Goal: Find specific page/section: Find specific page/section

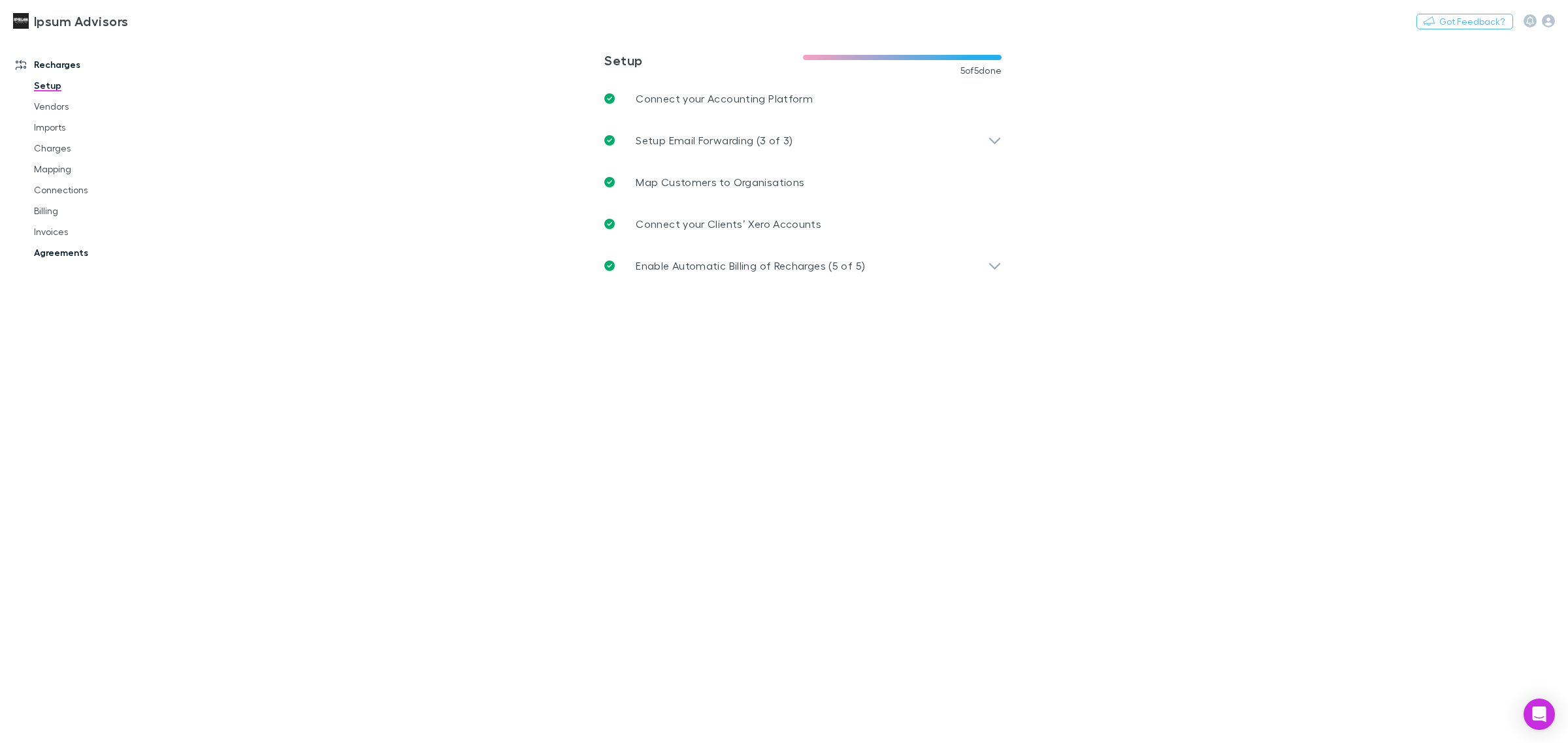
click at [57, 249] on link "Agreements" at bounding box center [103, 253] width 163 height 21
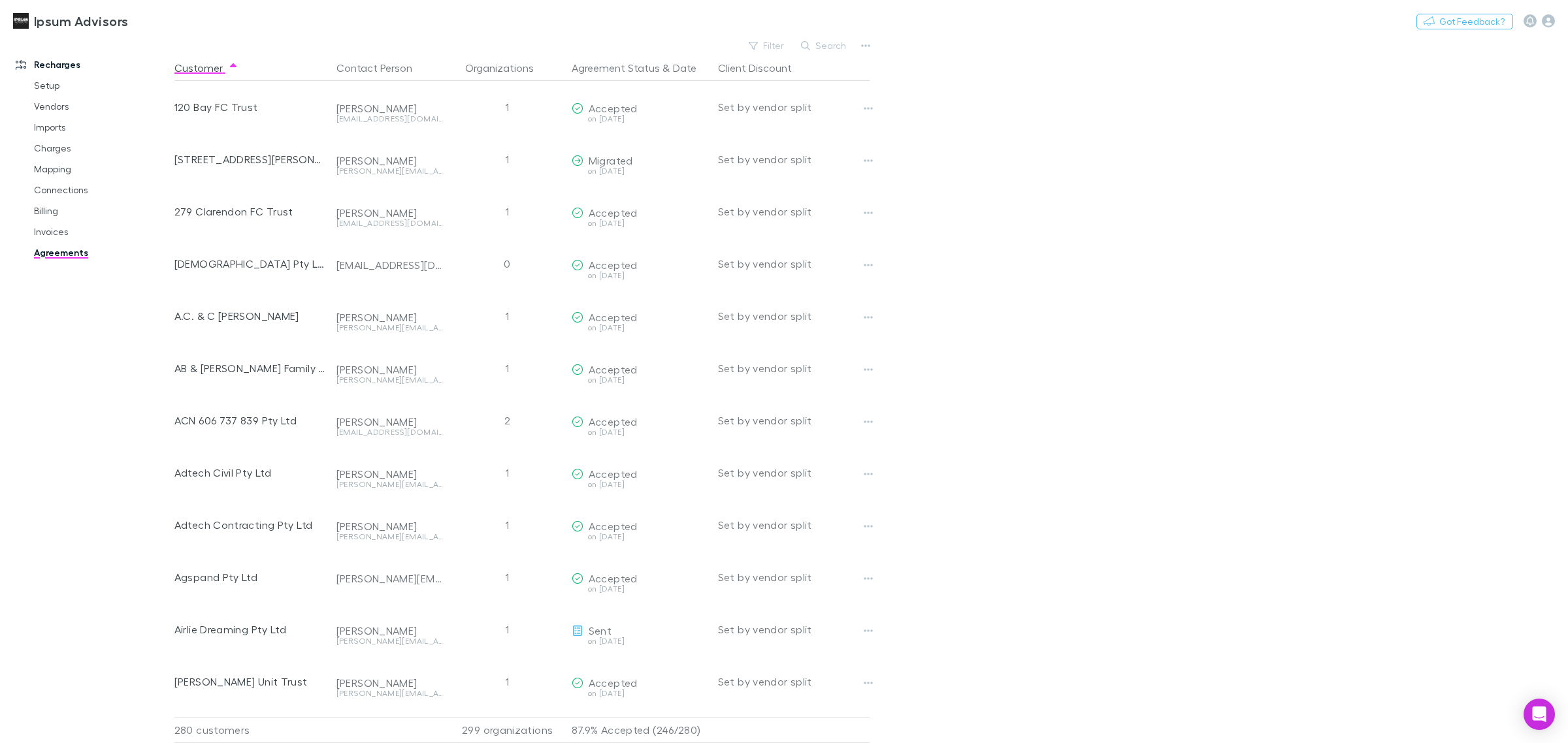
click at [812, 43] on button "Search" at bounding box center [824, 45] width 60 height 15
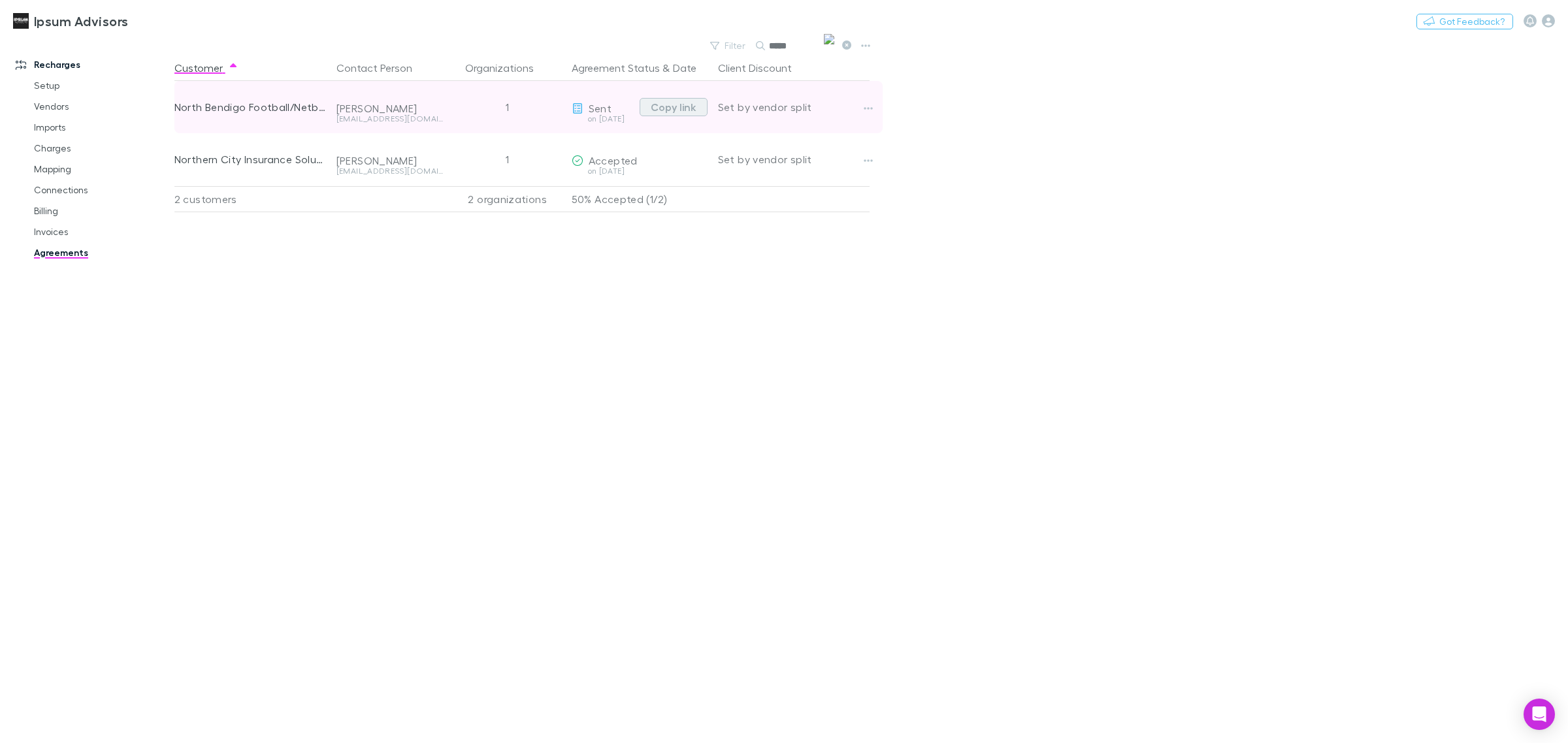
type input "*****"
click at [671, 103] on button "Copy link" at bounding box center [674, 107] width 68 height 19
